Goal: Information Seeking & Learning: Learn about a topic

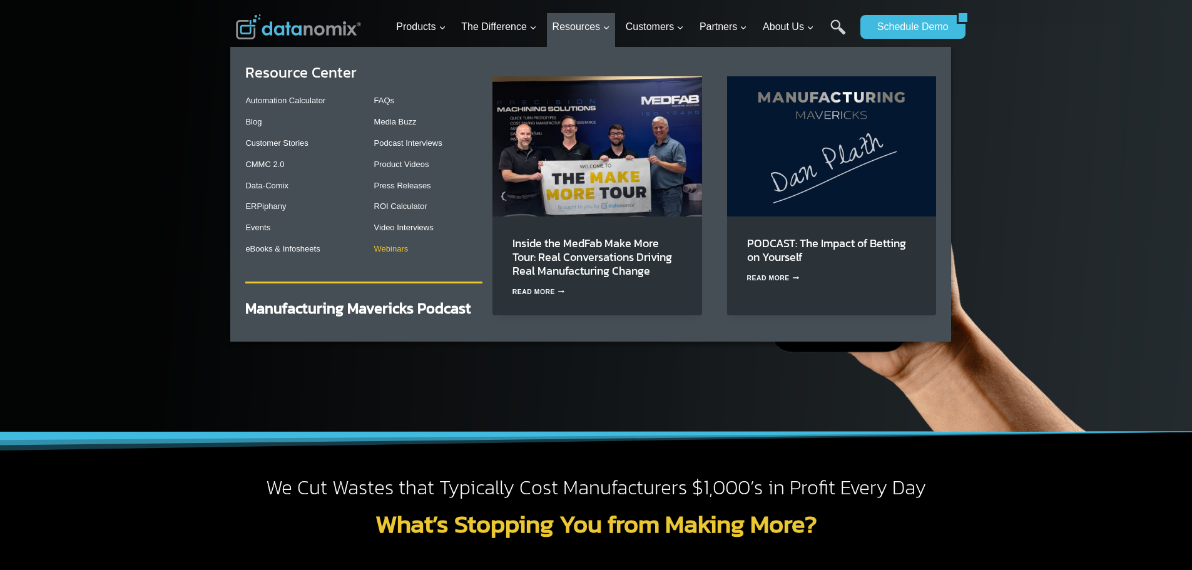
click at [404, 250] on link "Webinars" at bounding box center [391, 248] width 34 height 9
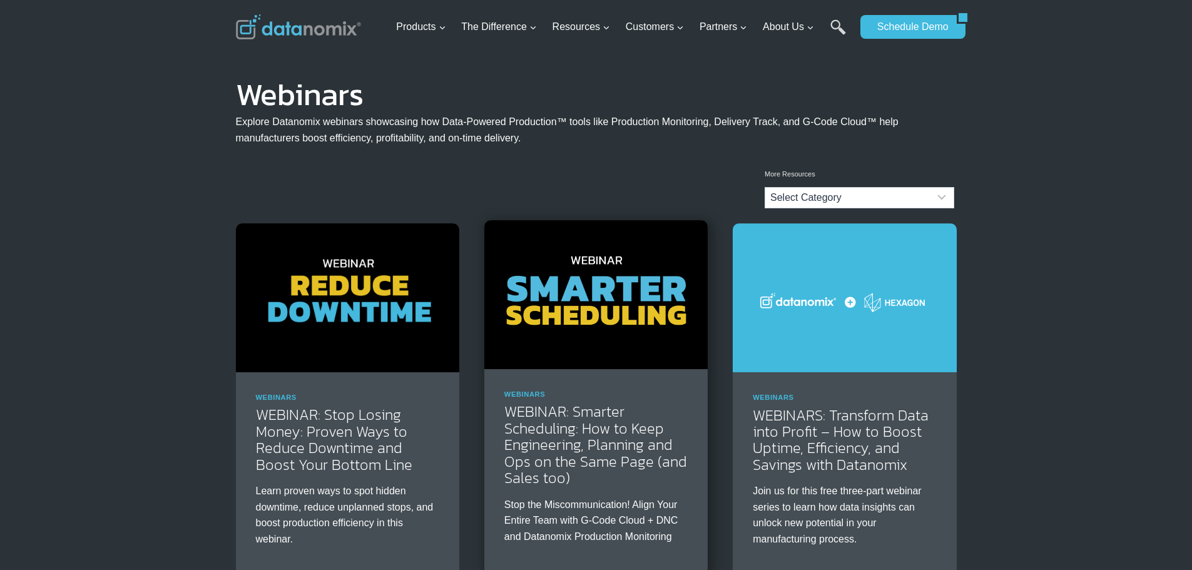
click at [592, 320] on img at bounding box center [595, 294] width 223 height 149
